Goal: Check status: Check status

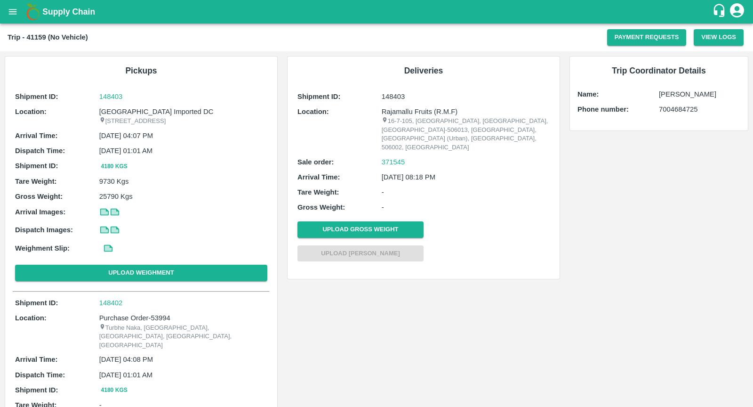
click at [12, 16] on icon "open drawer" at bounding box center [13, 12] width 10 height 10
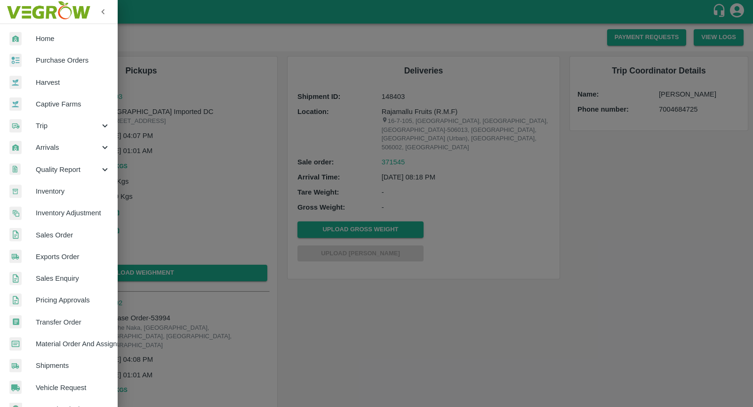
click at [56, 237] on span "Sales Order" at bounding box center [73, 235] width 74 height 10
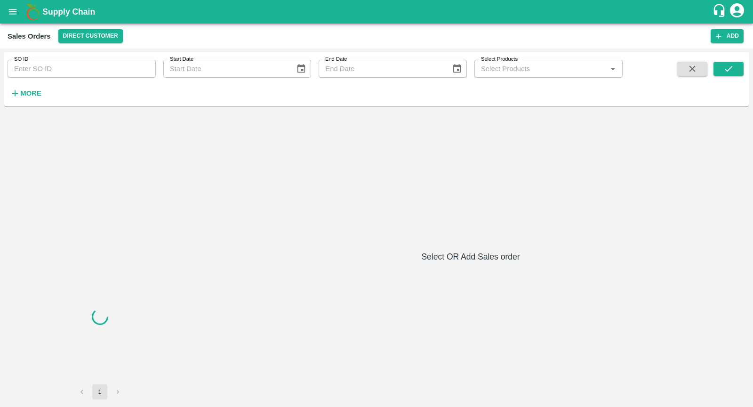
click at [72, 67] on input "SO ID" at bounding box center [82, 69] width 148 height 18
paste input "602608"
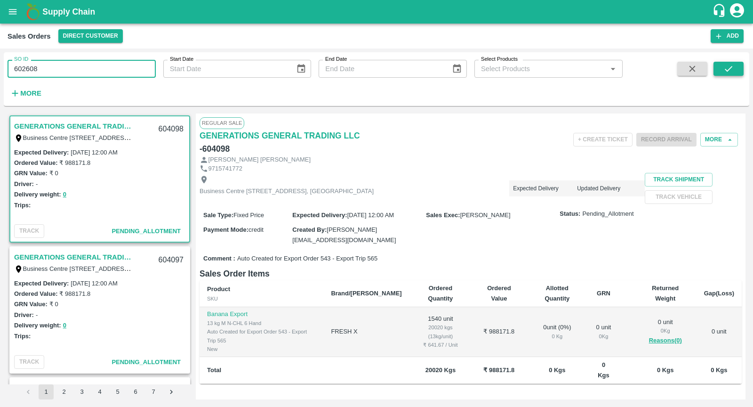
click at [740, 73] on button "submit" at bounding box center [728, 69] width 30 height 14
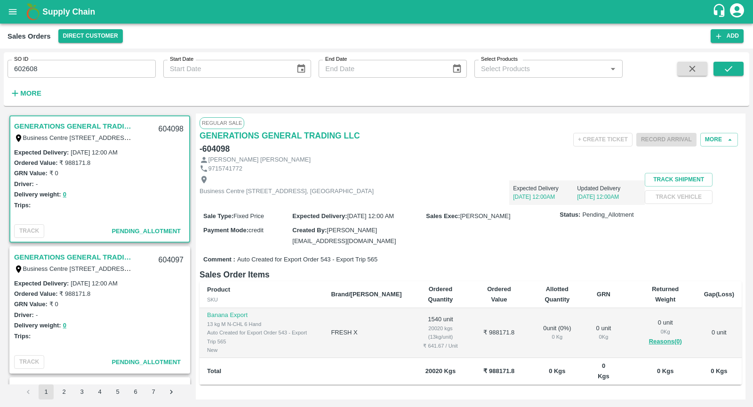
scroll to position [1, 0]
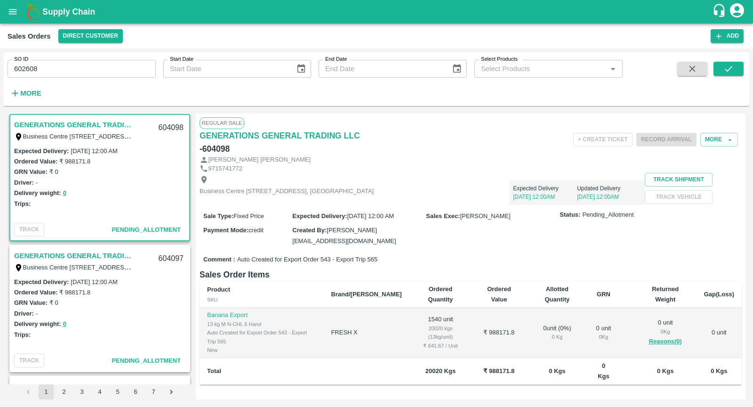
click at [53, 71] on input "602608" at bounding box center [82, 69] width 148 height 18
type input "602608"
click at [733, 70] on icon "submit" at bounding box center [728, 69] width 10 height 10
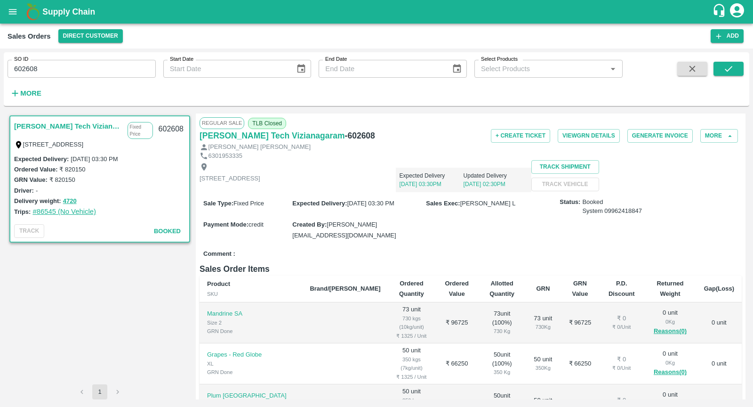
click at [67, 208] on link "#86545 (No Vehicle)" at bounding box center [64, 212] width 64 height 8
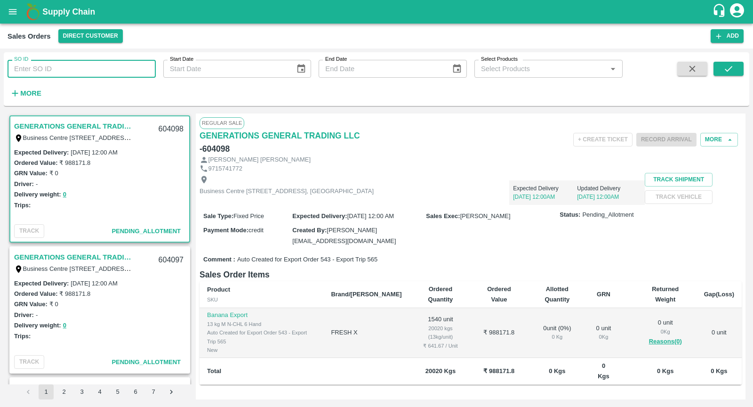
click at [45, 68] on input "SO ID" at bounding box center [82, 69] width 148 height 18
paste input "602609"
type input "602609"
click at [721, 70] on button "submit" at bounding box center [728, 69] width 30 height 14
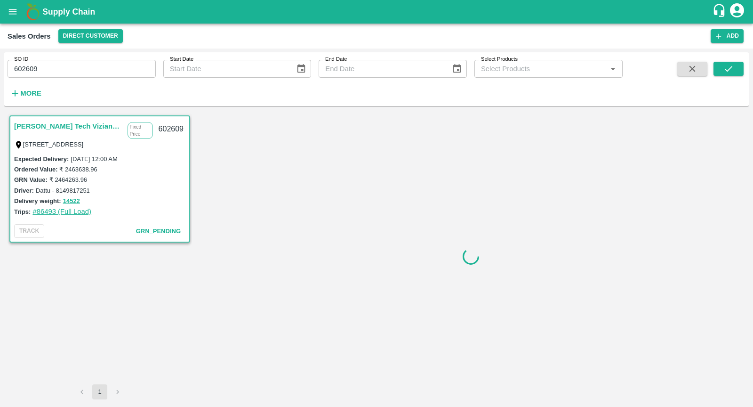
click at [58, 208] on link "#86493 (Full Load)" at bounding box center [61, 212] width 59 height 8
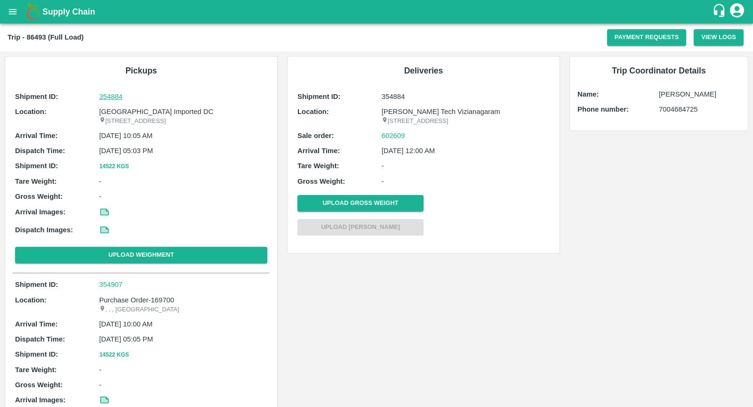
click at [113, 98] on p "354884" at bounding box center [183, 96] width 168 height 10
click at [12, 16] on icon "open drawer" at bounding box center [13, 12] width 10 height 10
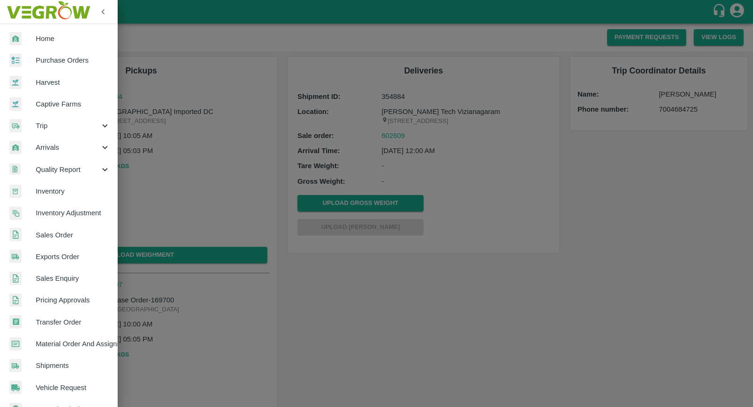
click at [64, 239] on span "Sales Order" at bounding box center [73, 235] width 74 height 10
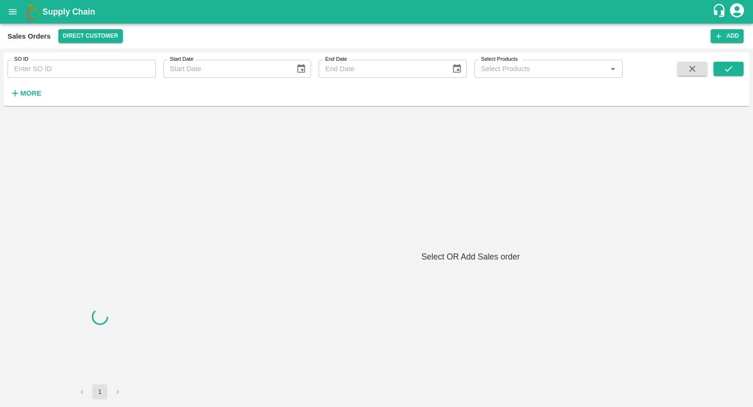
click at [72, 67] on input "SO ID" at bounding box center [82, 69] width 148 height 18
paste input "599165"
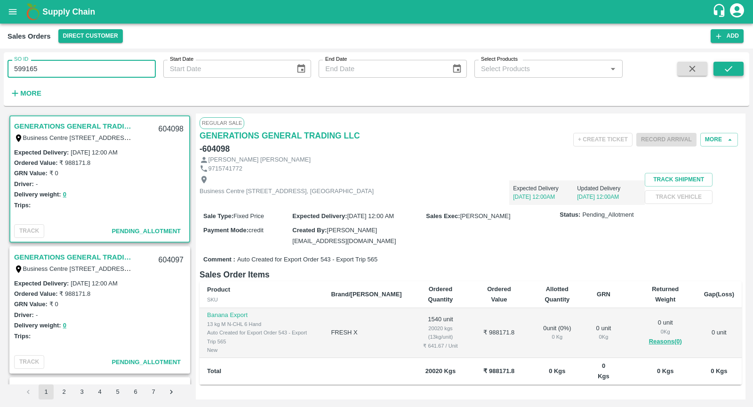
type input "599165"
click at [728, 65] on icon "submit" at bounding box center [728, 69] width 10 height 10
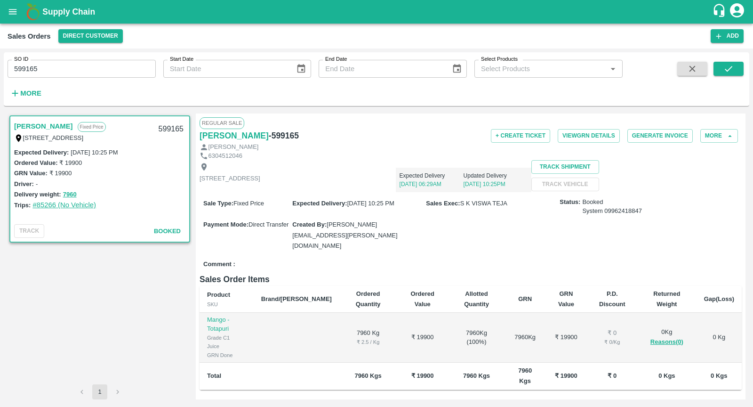
click at [66, 208] on link "#85266 (No Vehicle)" at bounding box center [64, 205] width 64 height 8
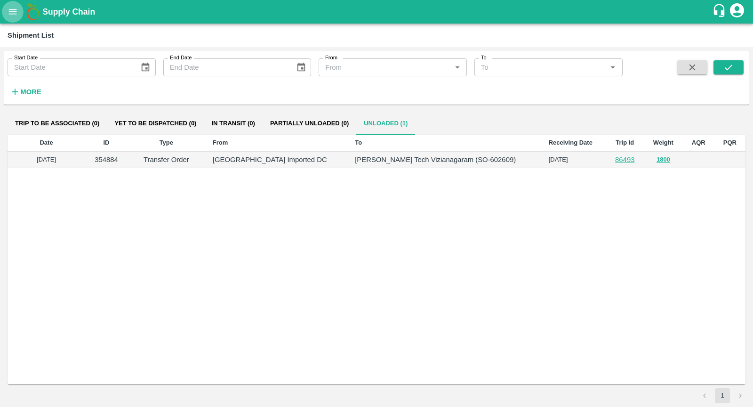
click at [15, 11] on icon "open drawer" at bounding box center [13, 11] width 8 height 5
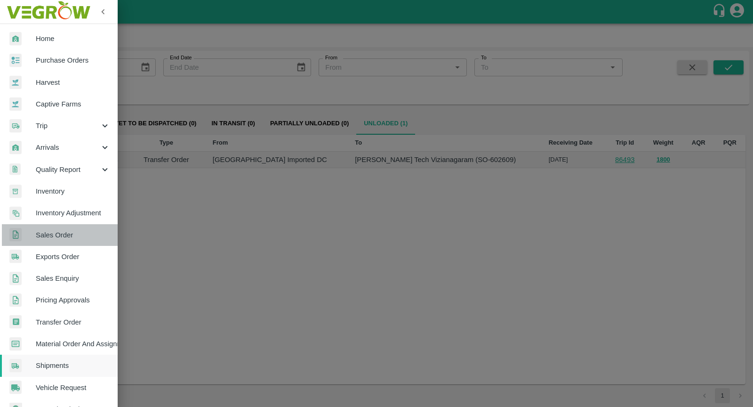
click at [60, 243] on link "Sales Order" at bounding box center [59, 235] width 118 height 22
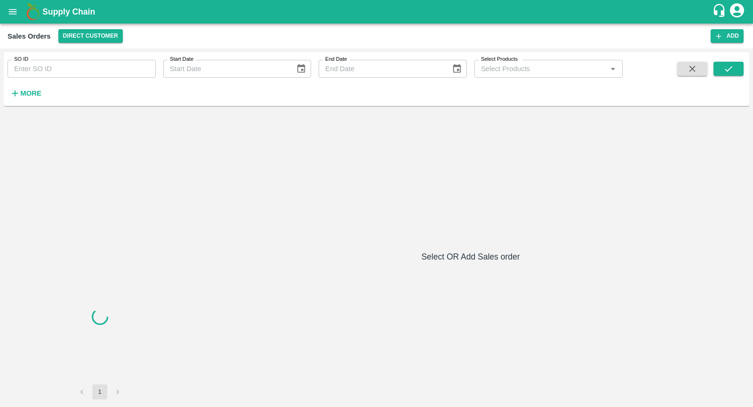
click at [51, 70] on input "SO ID" at bounding box center [82, 69] width 148 height 18
paste input "551962"
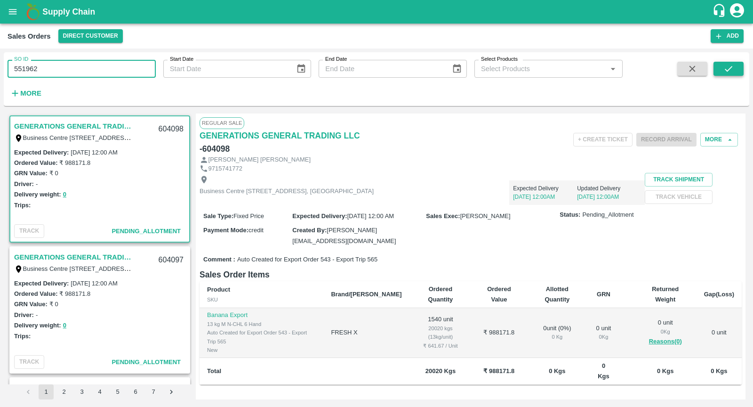
type input "551962"
click at [726, 69] on icon "submit" at bounding box center [728, 69] width 10 height 10
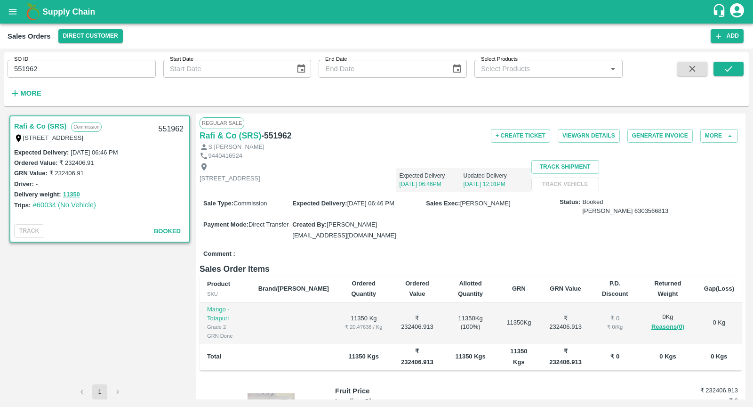
click at [62, 203] on link "#60034 (No Vehicle)" at bounding box center [64, 205] width 64 height 8
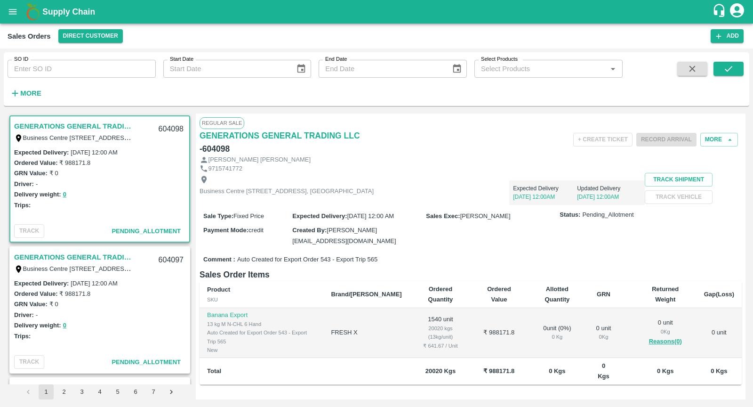
click at [43, 69] on input "SO ID" at bounding box center [82, 69] width 148 height 18
paste input "244939.0"
type input "244939.0"
click at [11, 15] on icon "open drawer" at bounding box center [13, 12] width 10 height 10
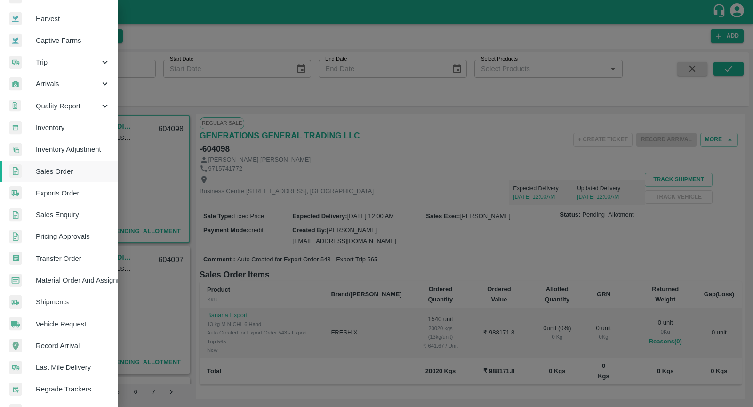
scroll to position [128, 0]
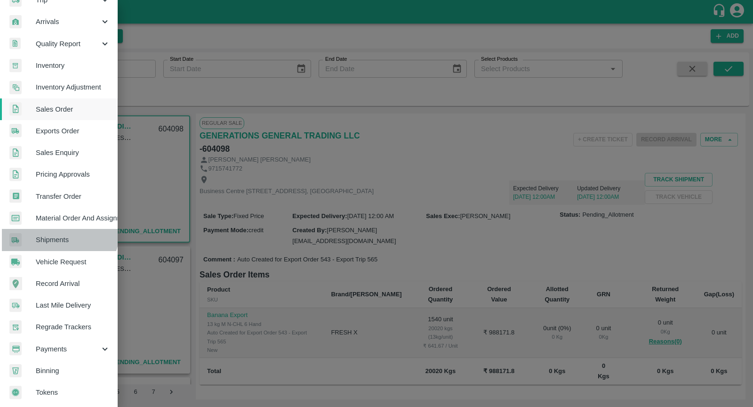
click at [57, 229] on link "Shipments" at bounding box center [59, 240] width 118 height 22
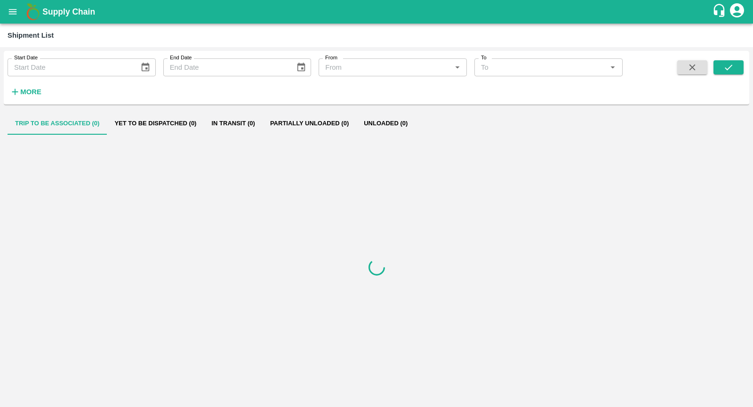
click at [56, 239] on div at bounding box center [377, 267] width 738 height 264
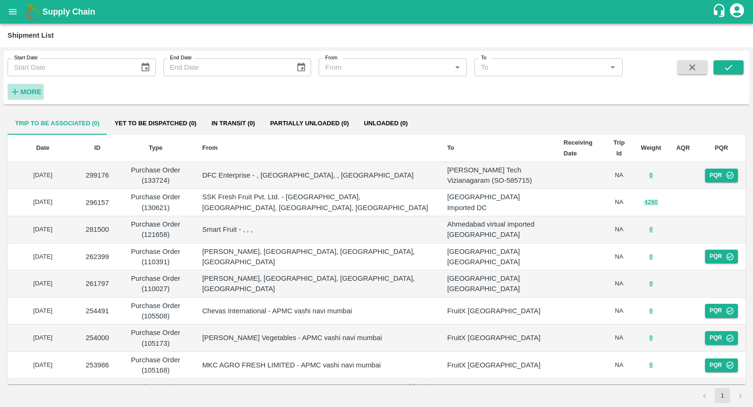
click at [40, 91] on strong "More" at bounding box center [30, 92] width 21 height 8
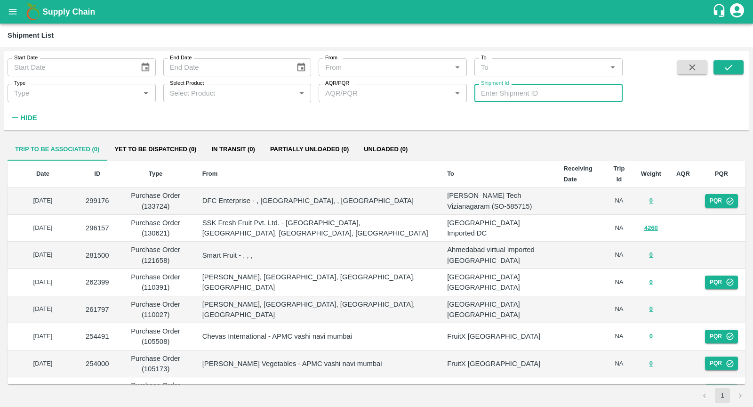
click at [513, 96] on input "Shipment Id" at bounding box center [548, 93] width 148 height 18
paste input "244939.0"
type input "244939"
click at [743, 68] on div "Start Date Start Date End Date End Date From From   * To To   * Type Type   * S…" at bounding box center [376, 91] width 745 height 72
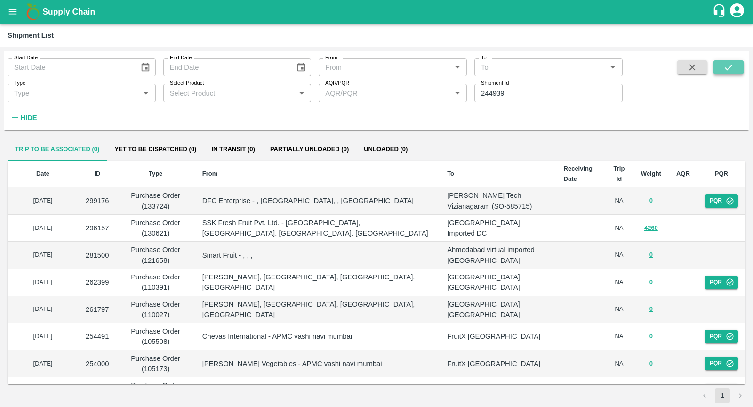
click at [731, 70] on icon "submit" at bounding box center [728, 67] width 10 height 10
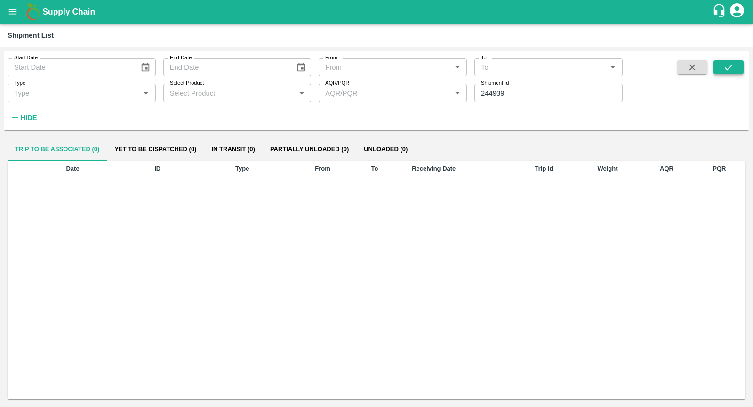
click at [715, 61] on button "submit" at bounding box center [728, 67] width 30 height 14
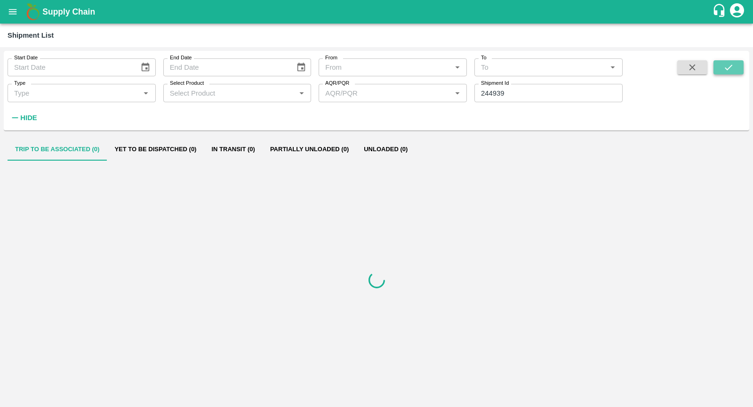
click at [715, 61] on button "submit" at bounding box center [728, 67] width 30 height 14
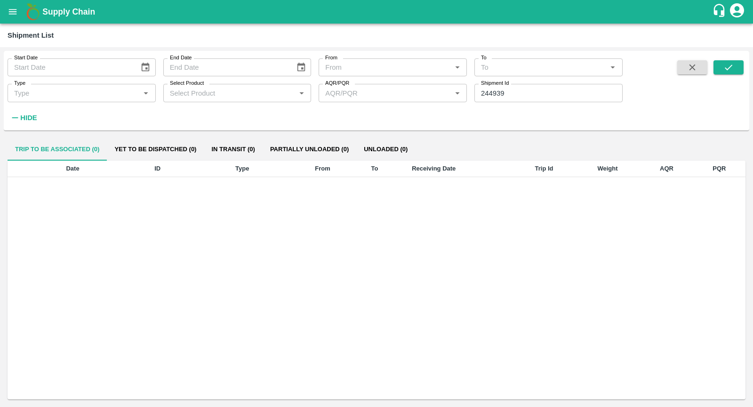
click at [12, 5] on button "open drawer" at bounding box center [13, 12] width 22 height 22
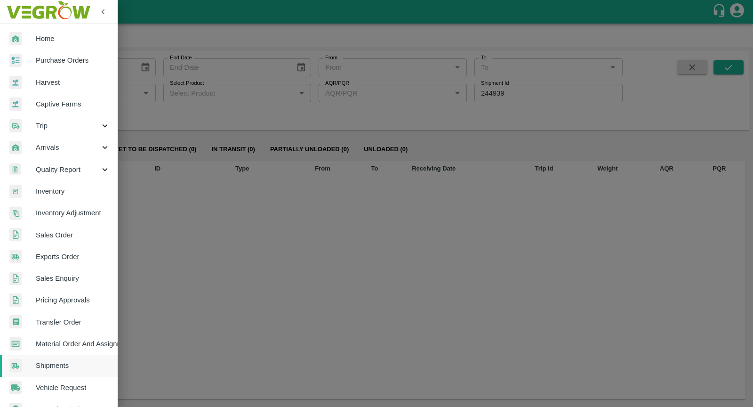
click at [49, 239] on span "Sales Order" at bounding box center [73, 235] width 74 height 10
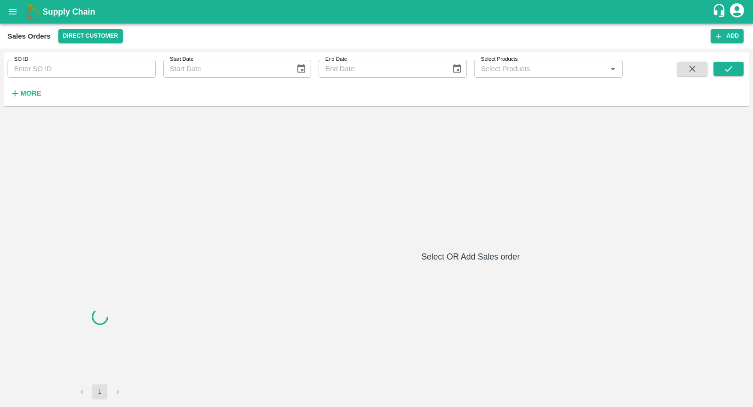
click at [68, 72] on input "SO ID" at bounding box center [82, 69] width 148 height 18
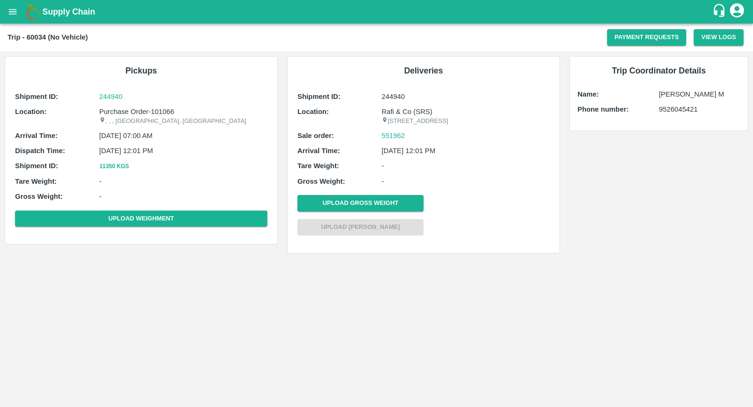
click at [114, 139] on p "[DATE] 07:00 AM" at bounding box center [183, 135] width 168 height 10
click at [414, 156] on p "[DATE] 12:01 PM" at bounding box center [466, 150] width 168 height 10
click at [392, 141] on link "551962" at bounding box center [394, 135] width 24 height 10
